Goal: Information Seeking & Learning: Learn about a topic

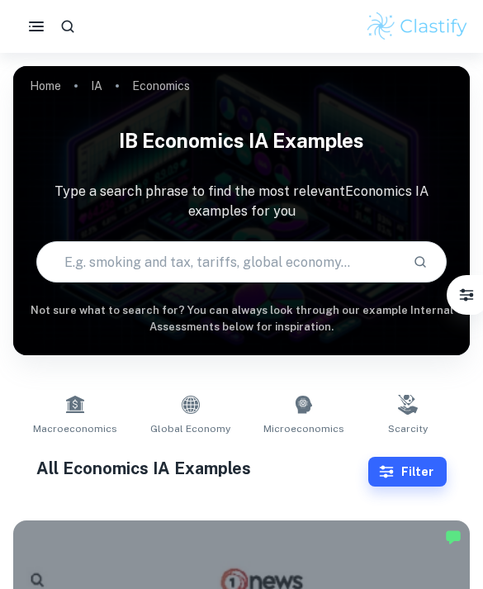
click at [292, 267] on input "text" at bounding box center [218, 262] width 363 height 46
type input "Sugar tax"
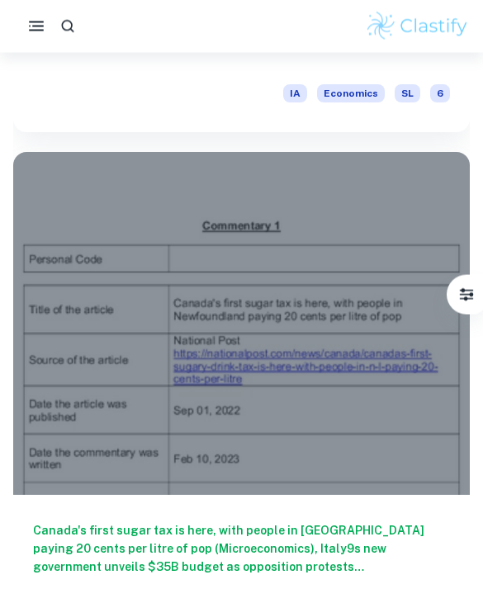
scroll to position [2384, 0]
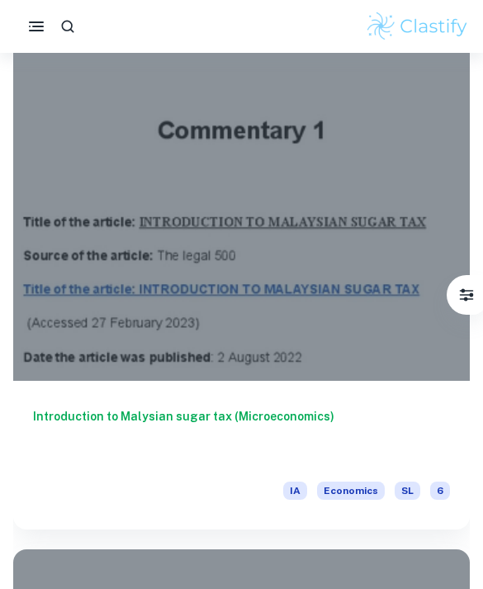
click at [396, 407] on h6 "Introduction to Malysian sugar tax (Microeconomics)" at bounding box center [241, 434] width 417 height 55
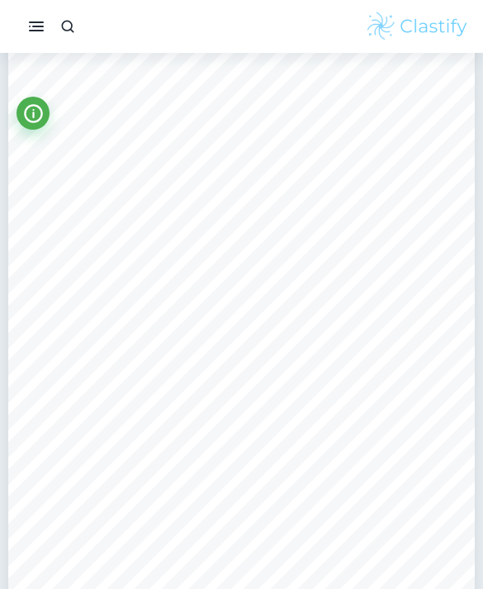
scroll to position [2028, 0]
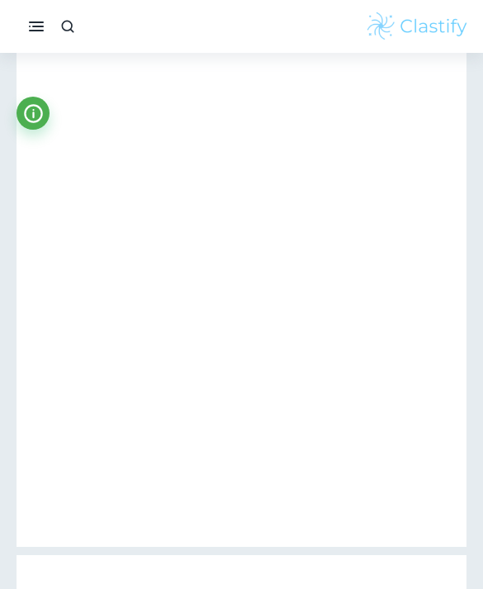
type input "2"
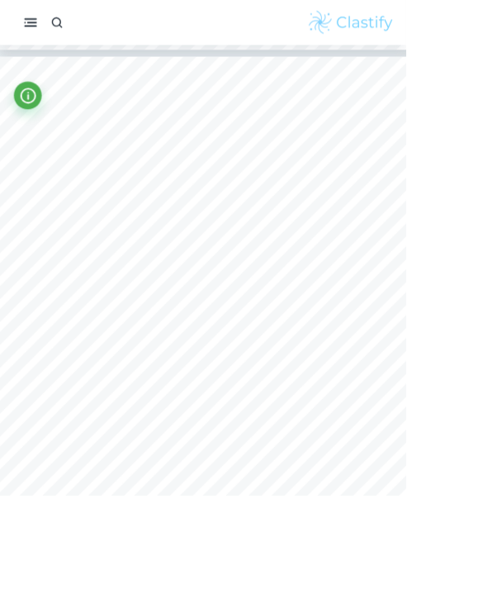
scroll to position [2449, 0]
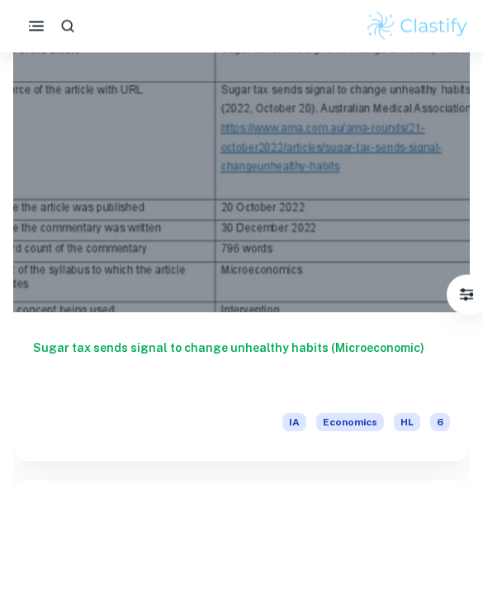
scroll to position [3078, 0]
click at [69, 386] on h6 "Sugar tax sends signal to change unhealthy habits (Microeconomic)" at bounding box center [241, 366] width 417 height 55
